Goal: Information Seeking & Learning: Learn about a topic

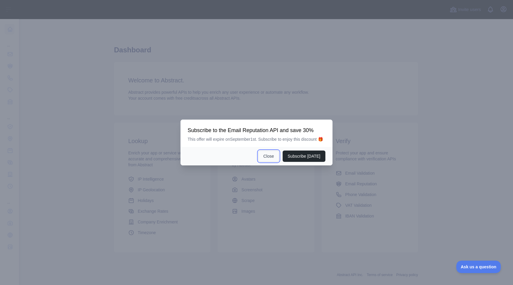
click at [269, 158] on button "Close" at bounding box center [269, 155] width 21 height 11
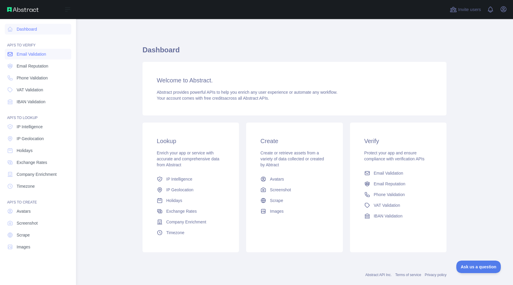
click at [43, 55] on span "Email Validation" at bounding box center [31, 54] width 29 height 6
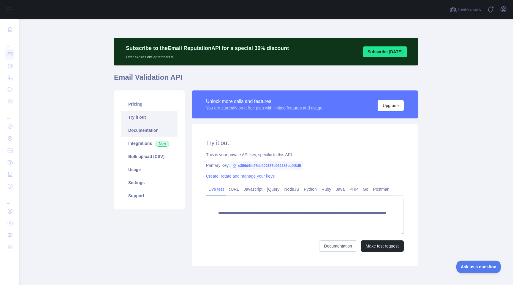
click at [165, 129] on link "Documentation" at bounding box center [149, 130] width 56 height 13
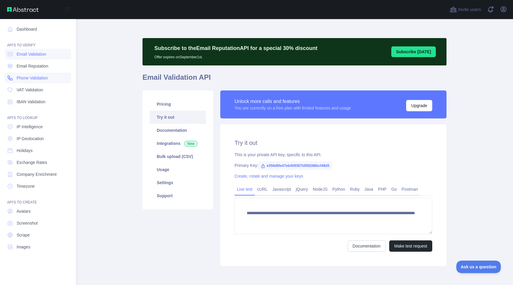
click at [57, 78] on link "Phone Validation" at bounding box center [38, 78] width 67 height 11
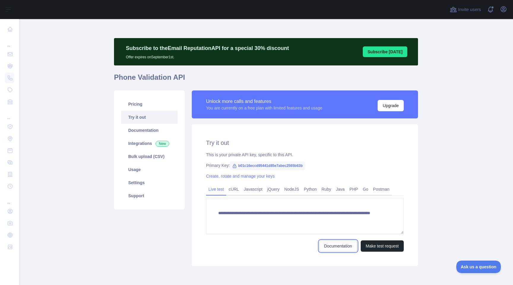
click at [346, 249] on link "Documentation" at bounding box center [338, 245] width 38 height 11
